Goal: Check status: Check status

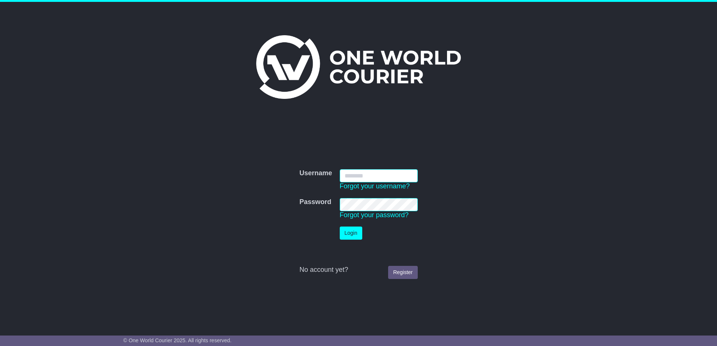
type input "**********"
click at [358, 229] on button "Login" at bounding box center [351, 233] width 22 height 13
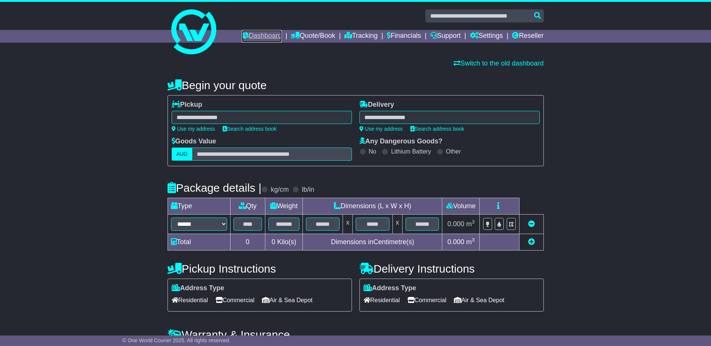
click at [258, 34] on link "Dashboard" at bounding box center [262, 36] width 40 height 13
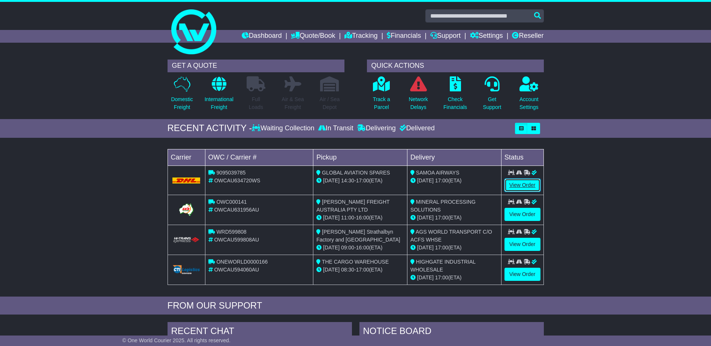
click at [515, 186] on link "View Order" at bounding box center [523, 185] width 36 height 13
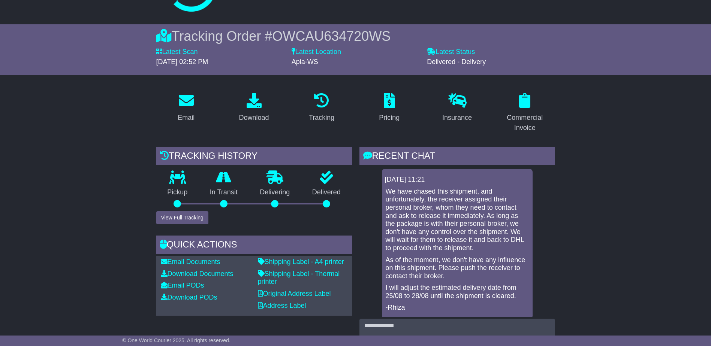
scroll to position [37, 0]
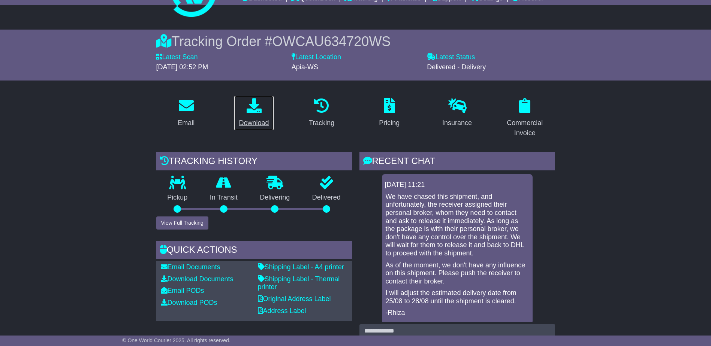
click at [255, 109] on icon at bounding box center [254, 105] width 15 height 15
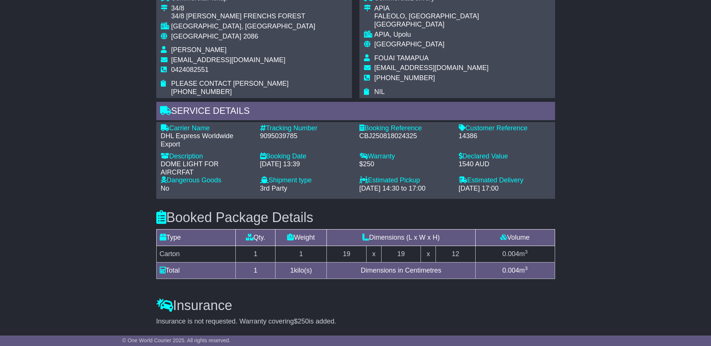
scroll to position [487, 0]
click at [198, 132] on div "DHL Express Worldwide Export" at bounding box center [207, 140] width 92 height 16
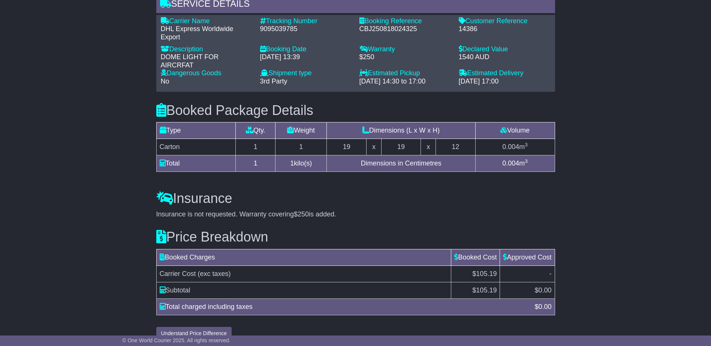
scroll to position [595, 0]
